Goal: Task Accomplishment & Management: Use online tool/utility

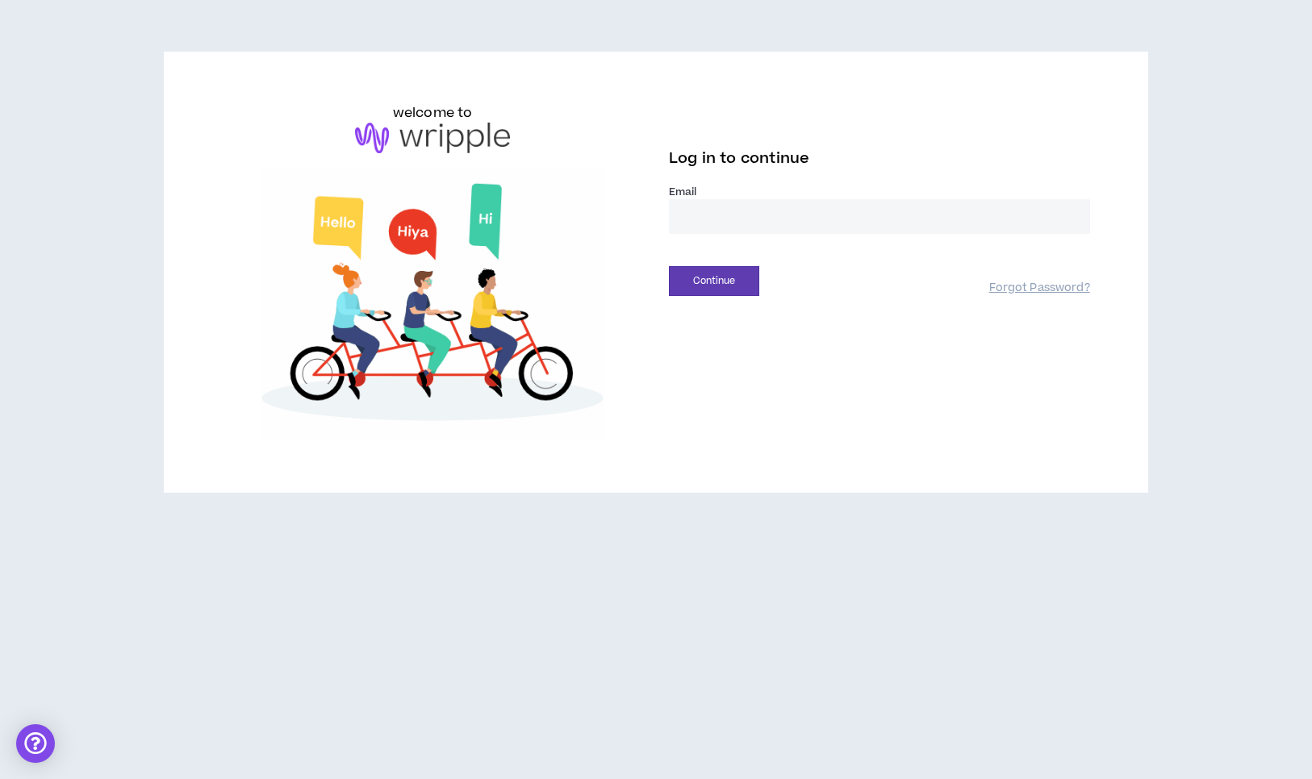
type input "**********"
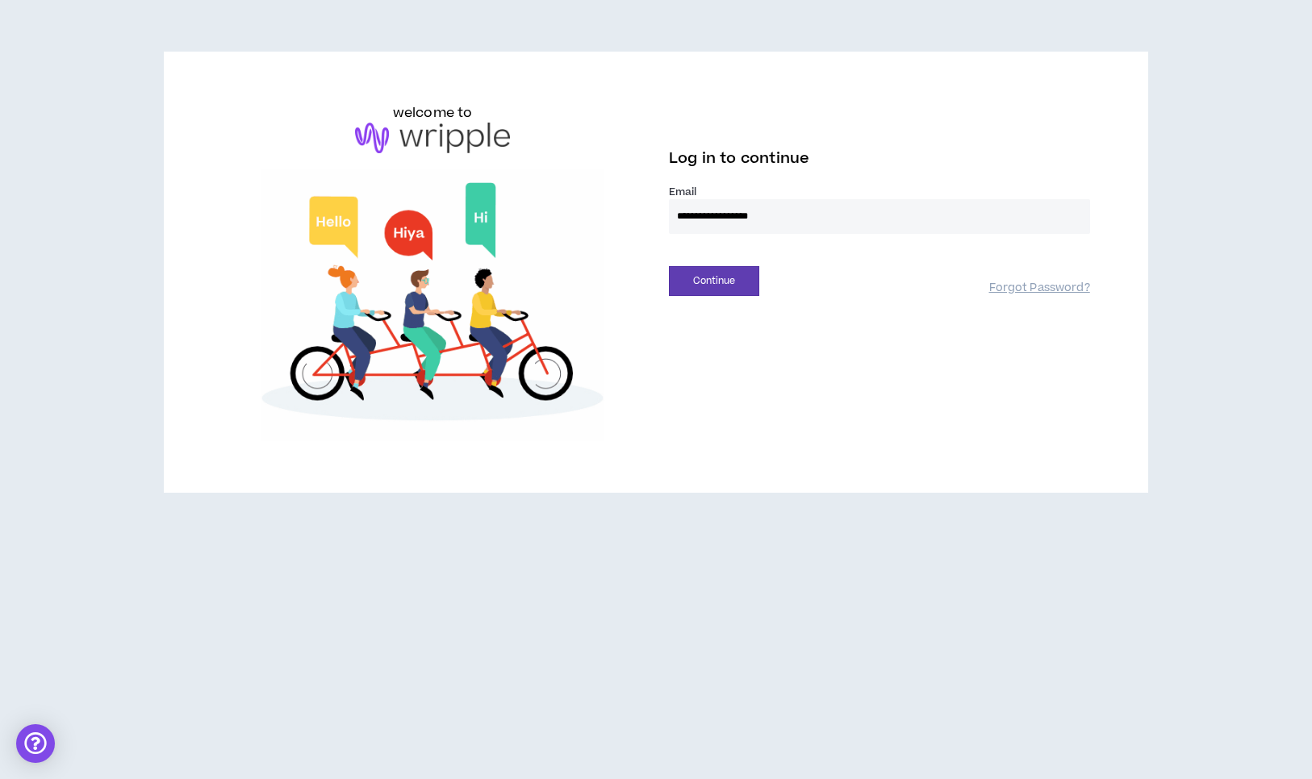
click at [714, 281] on button "Continue" at bounding box center [714, 281] width 90 height 30
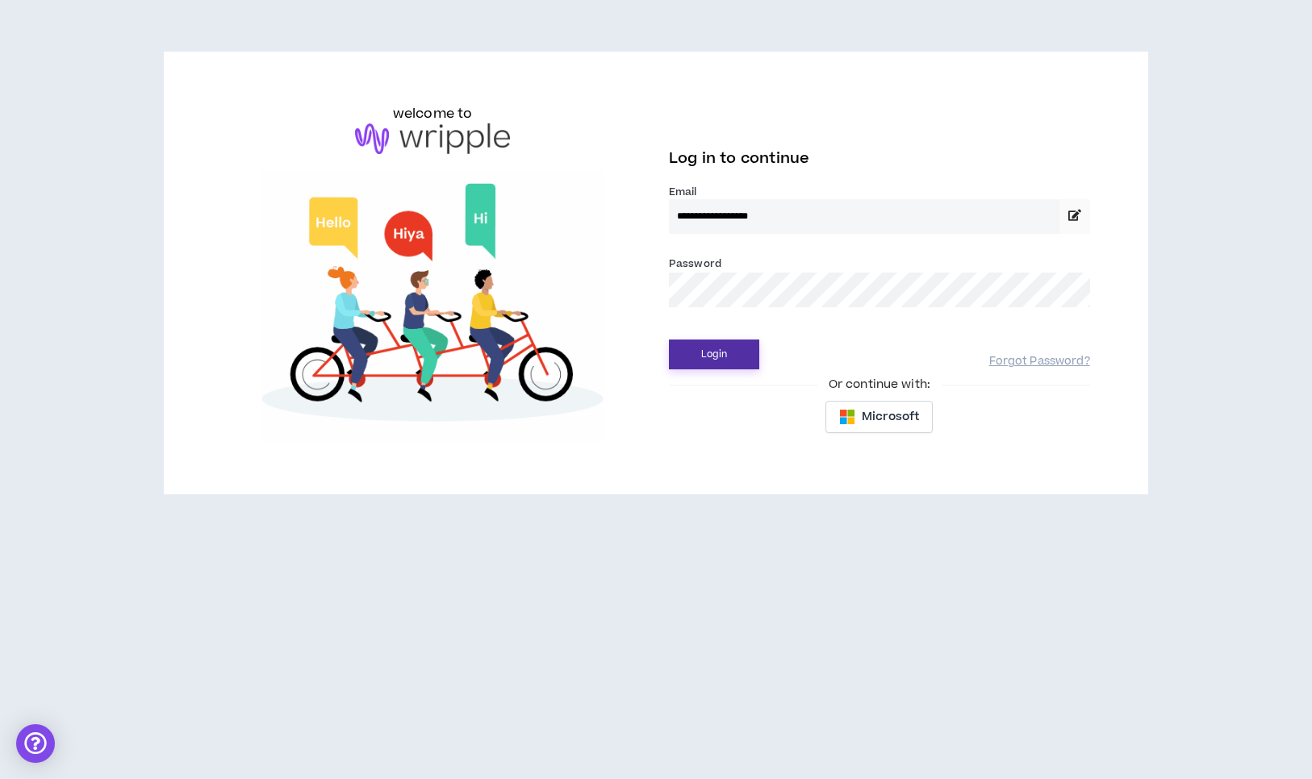
click at [718, 359] on button "Login" at bounding box center [714, 355] width 90 height 30
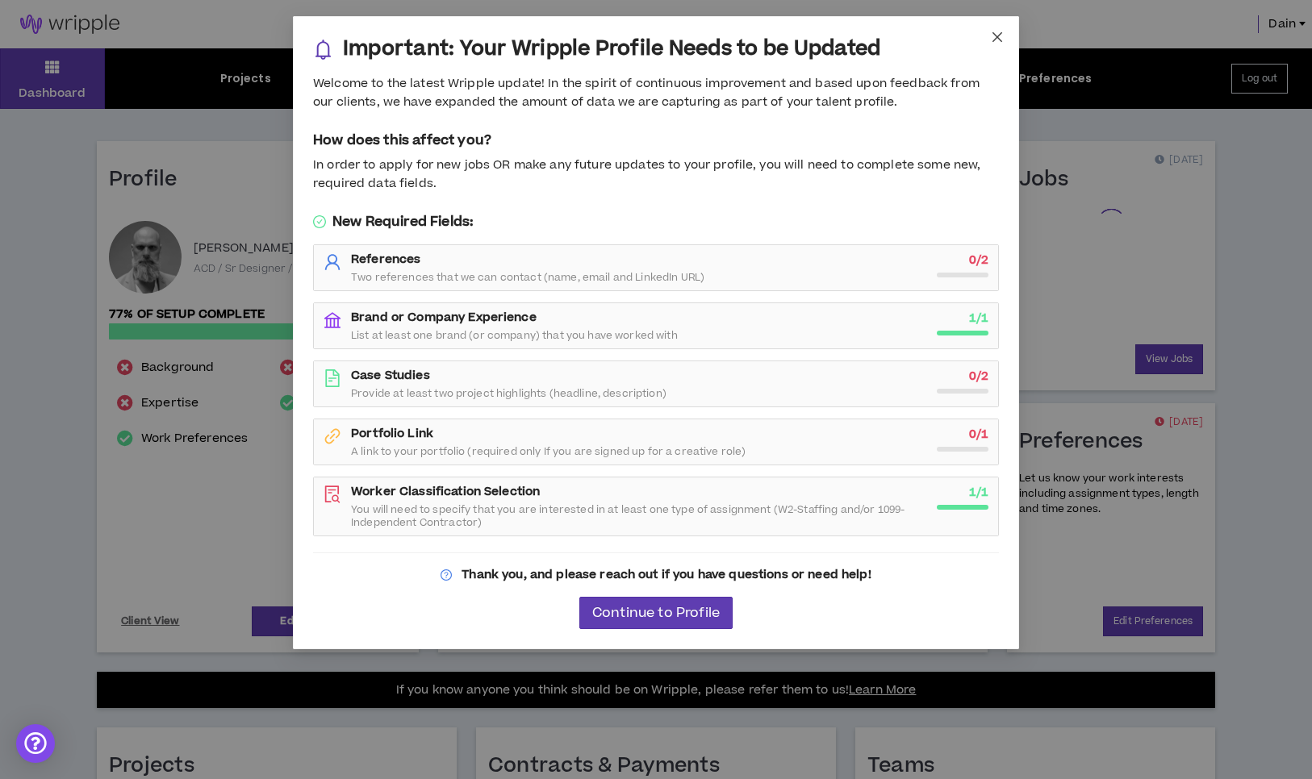
click at [995, 39] on icon "close" at bounding box center [997, 37] width 10 height 10
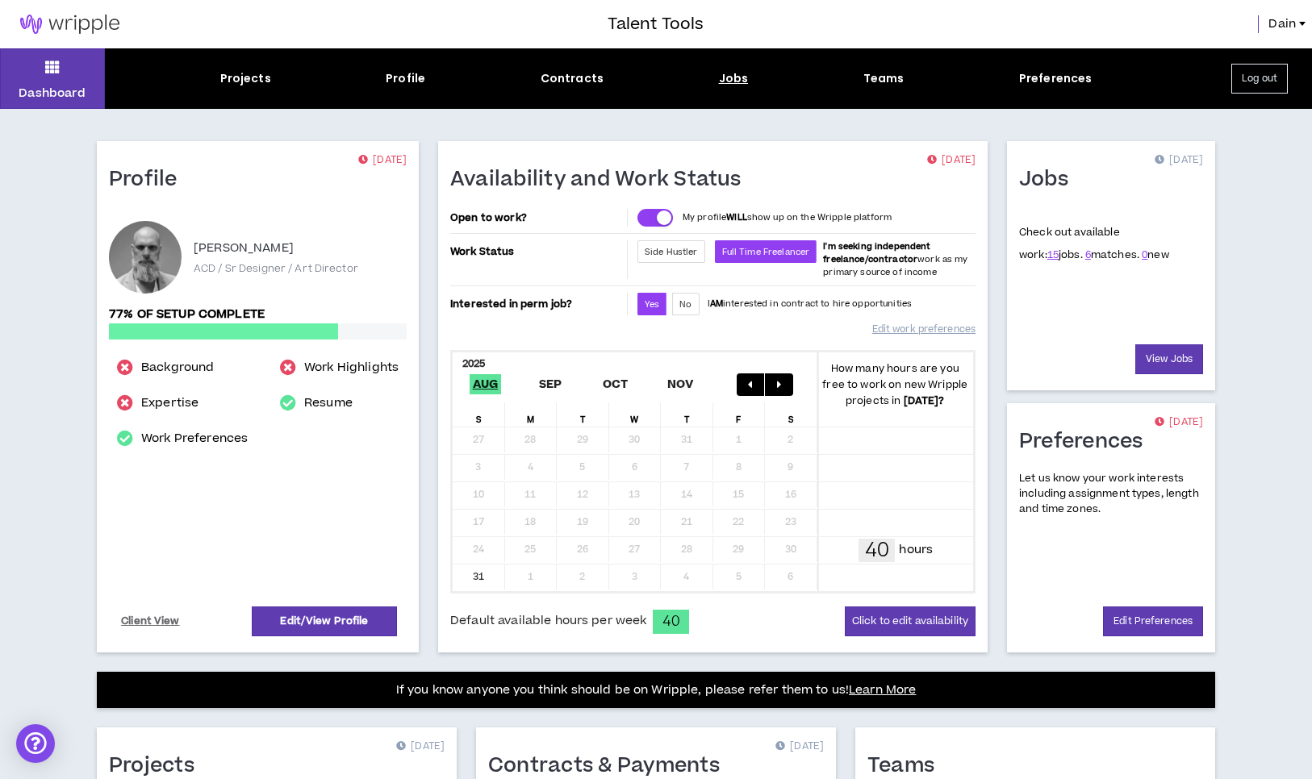
click at [742, 81] on div "Jobs" at bounding box center [734, 78] width 30 height 17
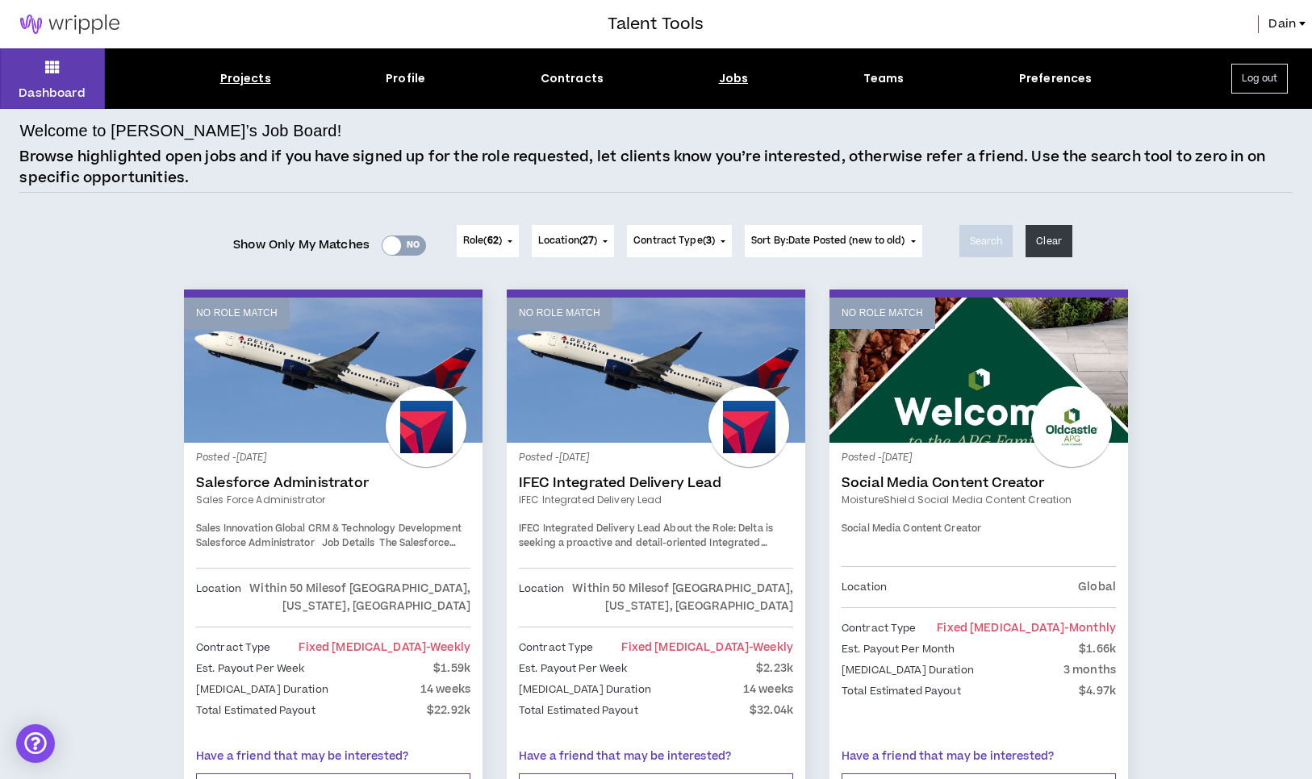
click at [253, 86] on div "Projects" at bounding box center [245, 78] width 51 height 17
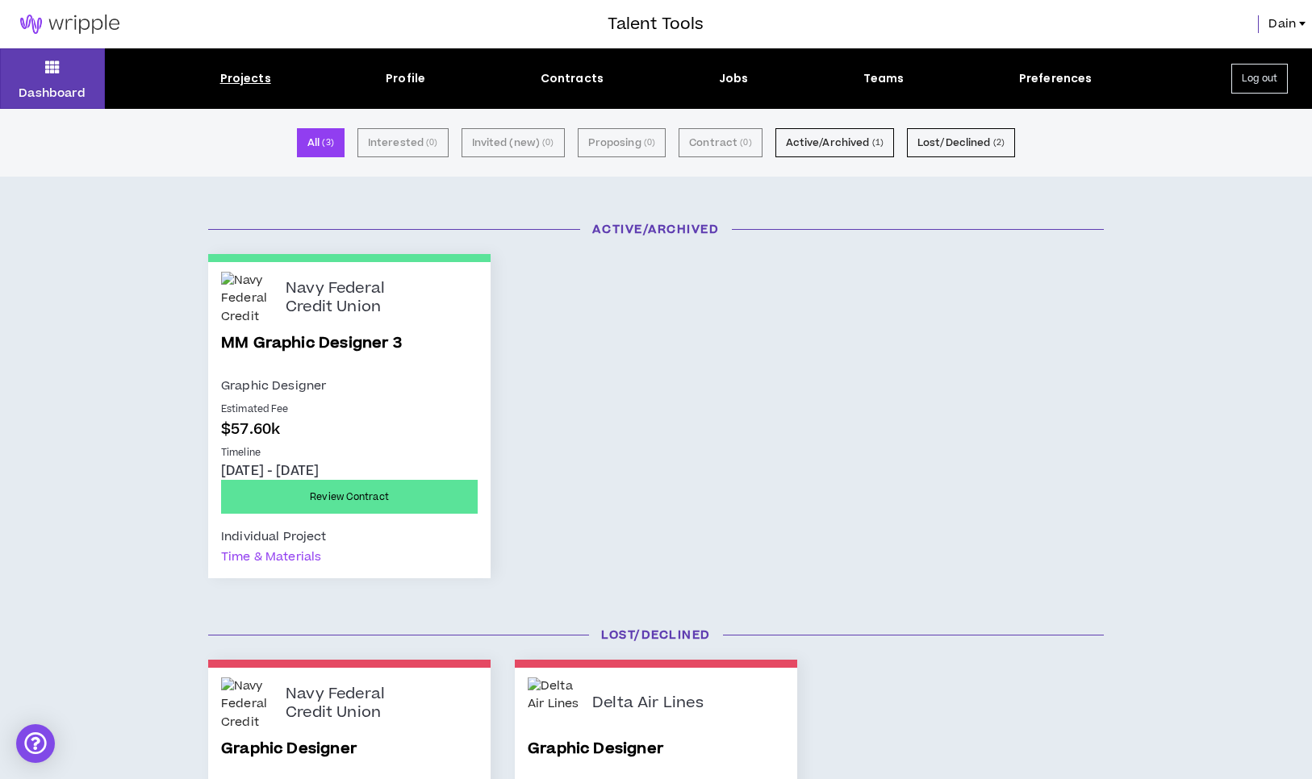
click at [366, 340] on link "MM Graphic Designer 3" at bounding box center [349, 354] width 257 height 44
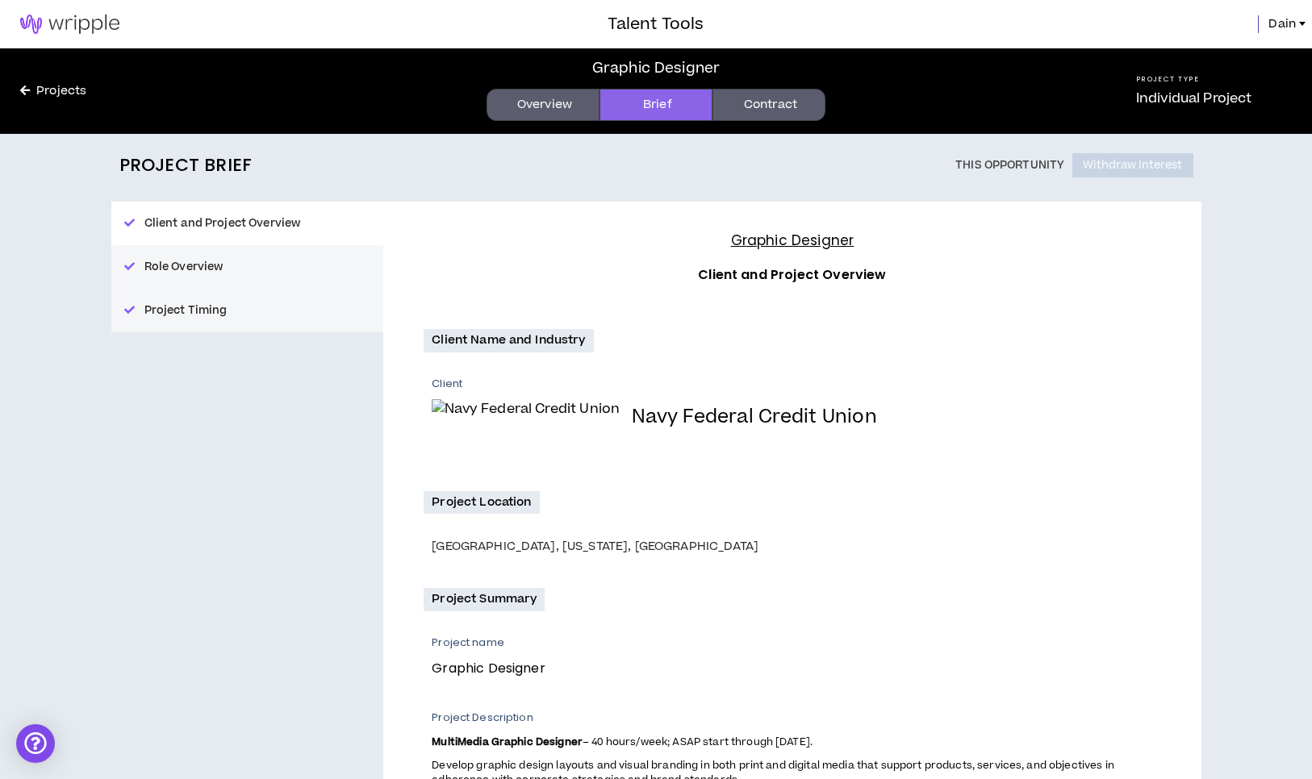
click at [548, 104] on link "Overview" at bounding box center [543, 105] width 113 height 32
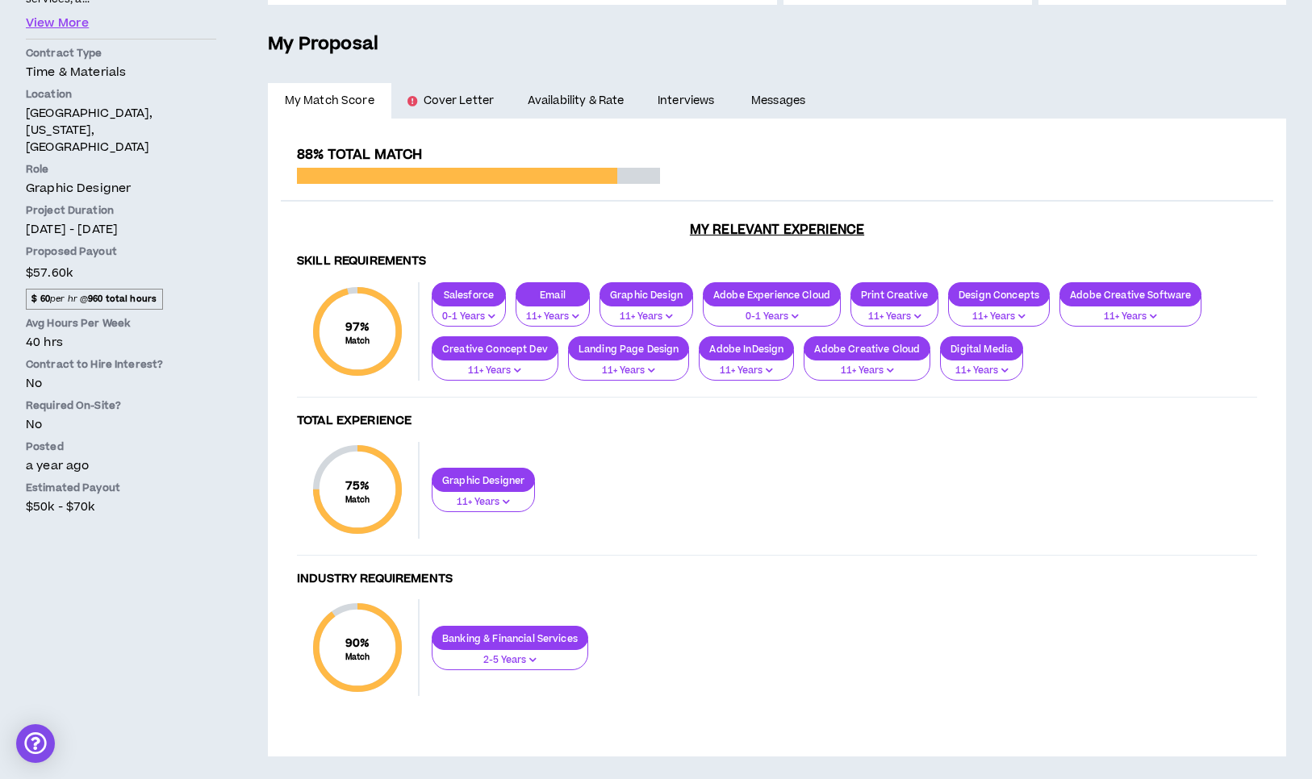
scroll to position [324, 0]
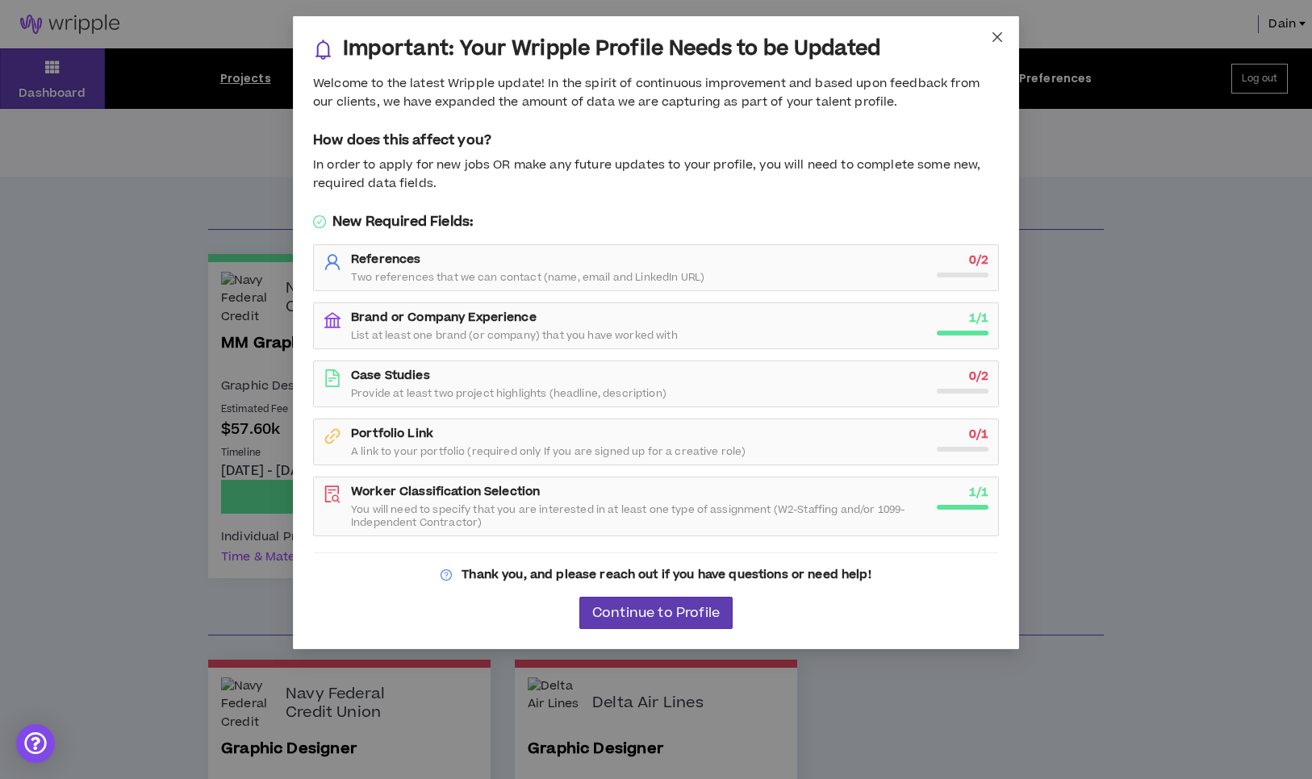
click at [999, 36] on icon "close" at bounding box center [997, 37] width 10 height 10
